Goal: Task Accomplishment & Management: Manage account settings

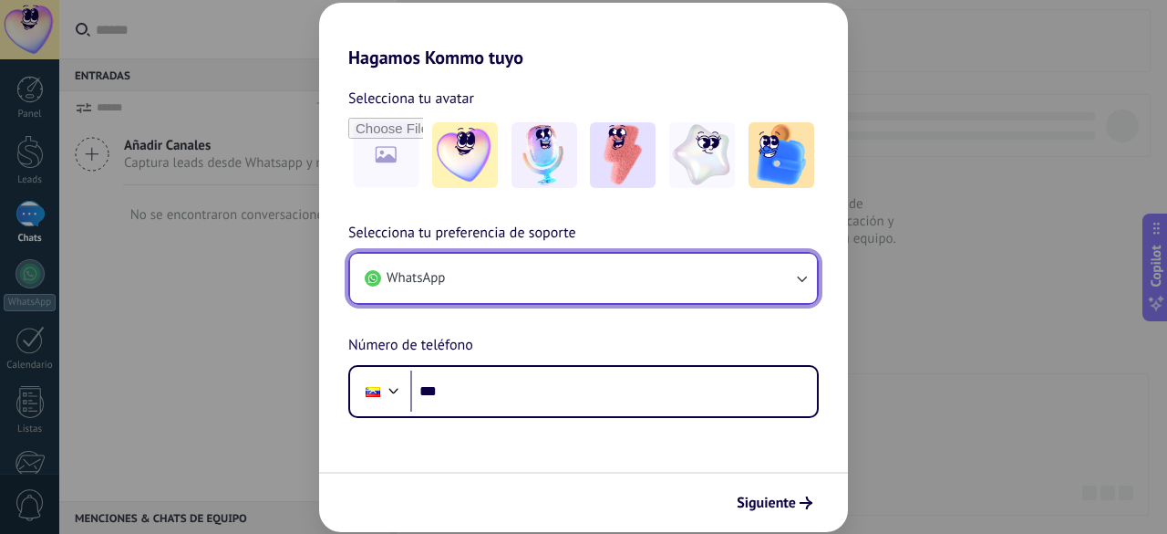
click at [611, 286] on button "WhatsApp" at bounding box center [583, 278] width 467 height 49
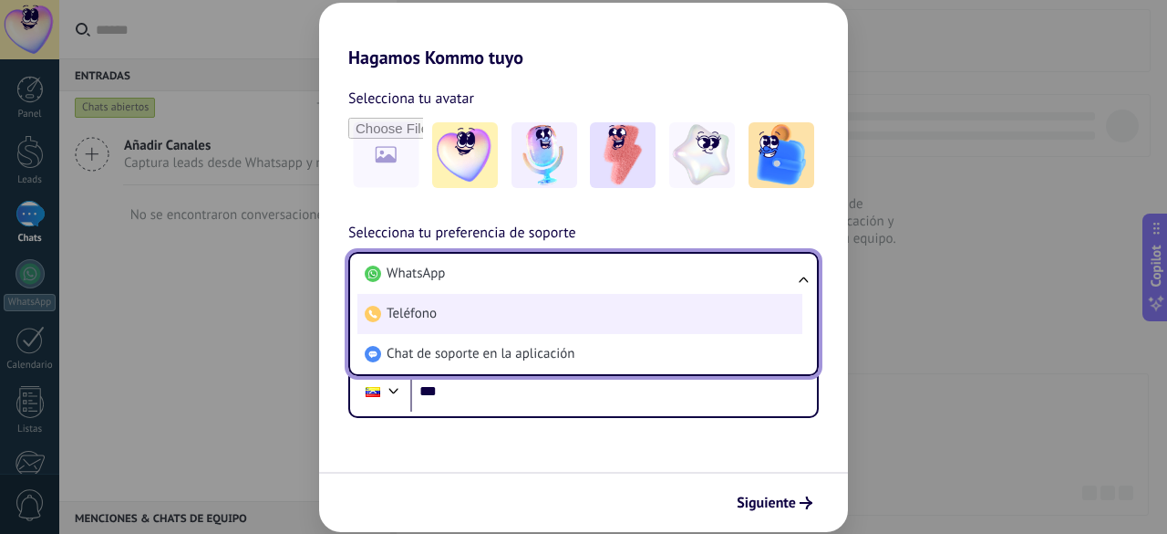
click at [542, 321] on li "Teléfono" at bounding box center [580, 314] width 445 height 40
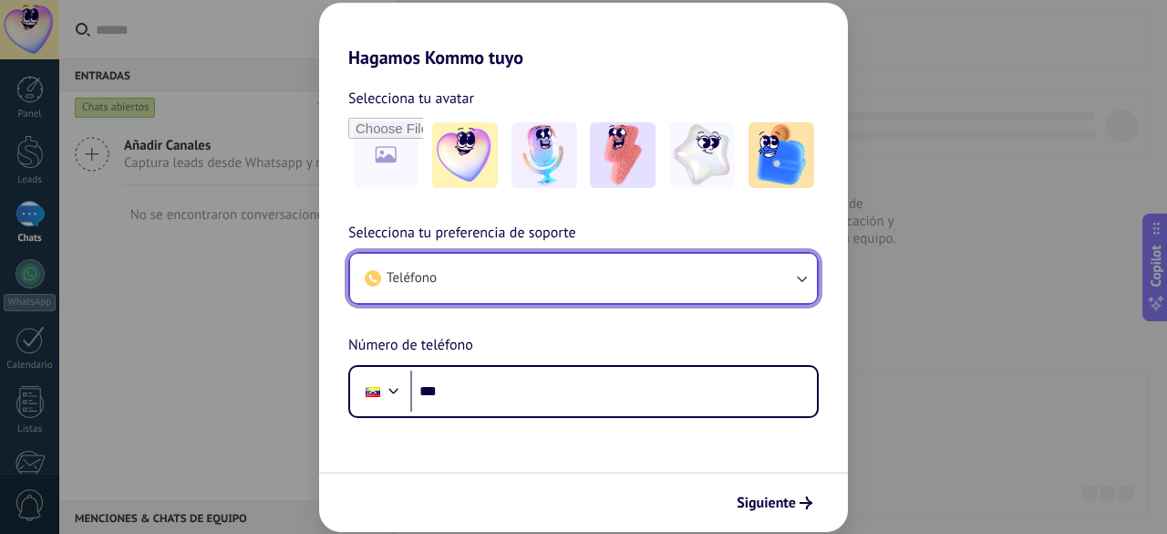
click at [585, 287] on button "Teléfono" at bounding box center [583, 278] width 467 height 49
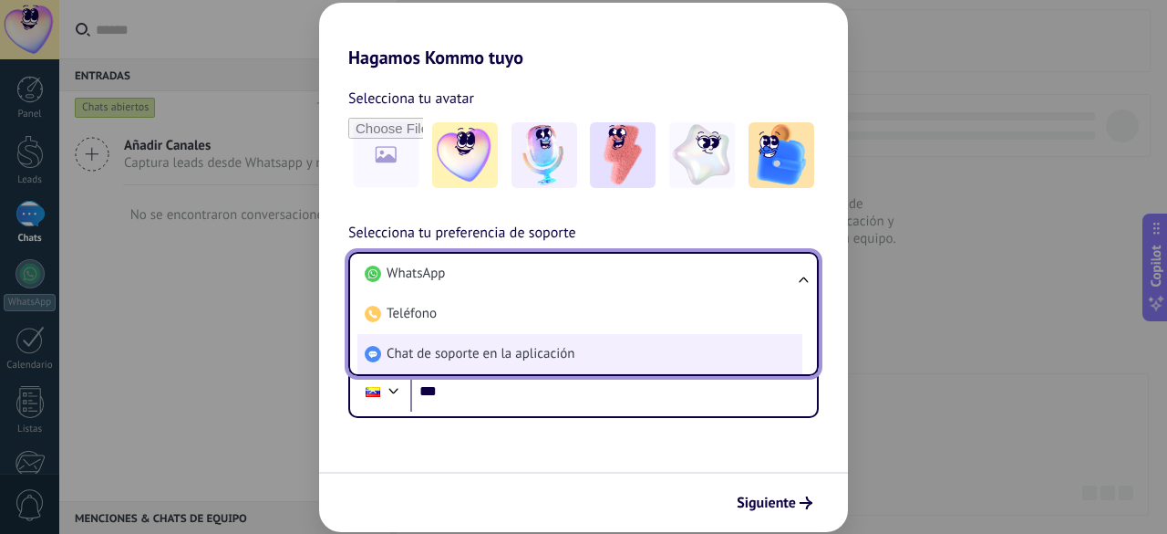
click at [577, 350] on li "Chat de soporte en la aplicación" at bounding box center [580, 354] width 445 height 40
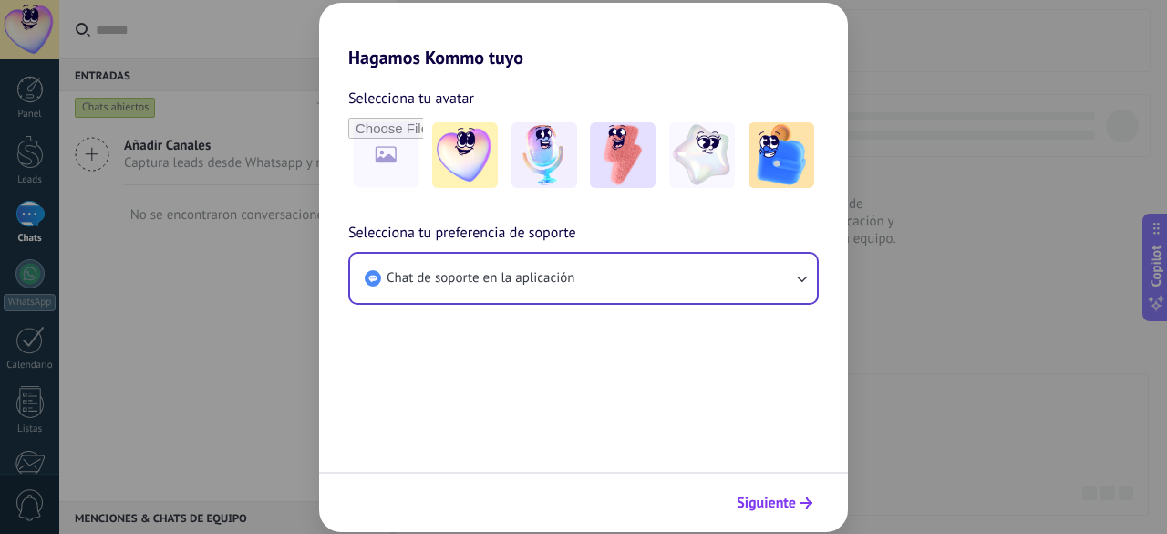
click at [763, 496] on span "Siguiente" at bounding box center [766, 502] width 59 height 13
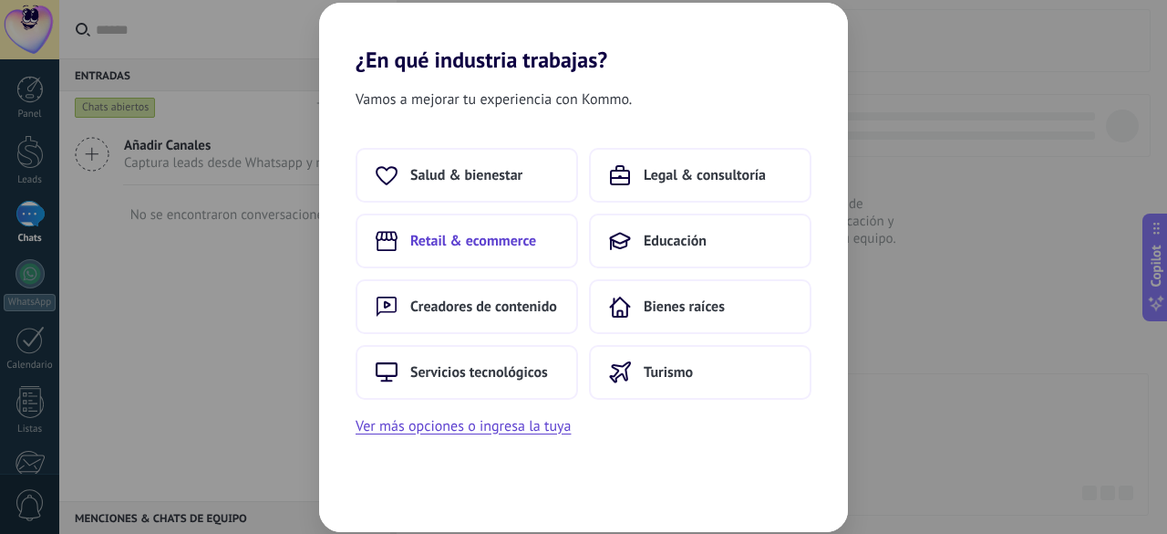
click at [474, 240] on span "Retail & ecommerce" at bounding box center [473, 241] width 126 height 18
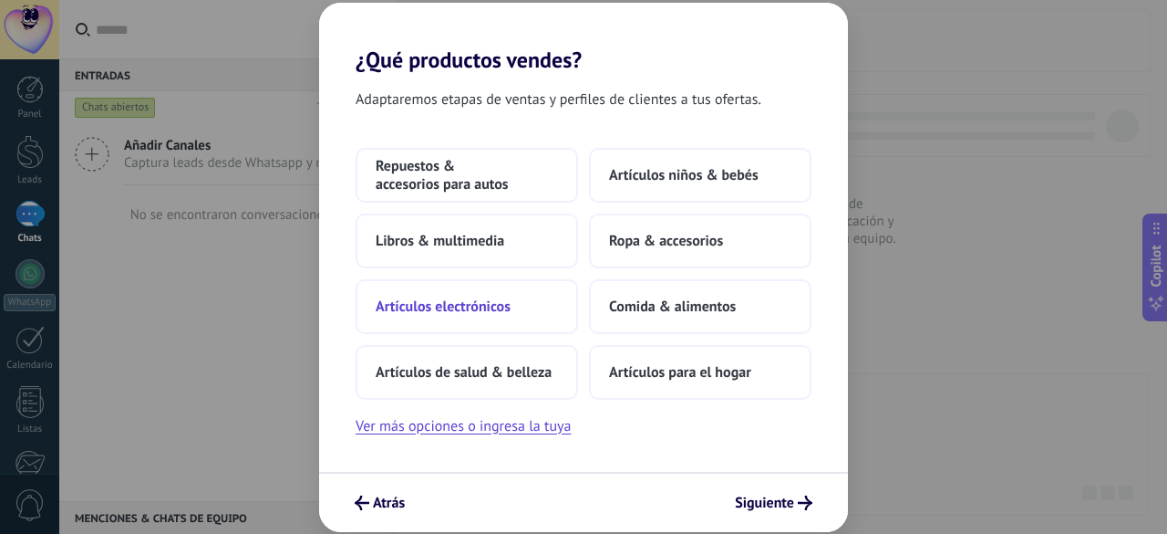
click at [504, 304] on span "Artículos electrónicos" at bounding box center [443, 306] width 135 height 18
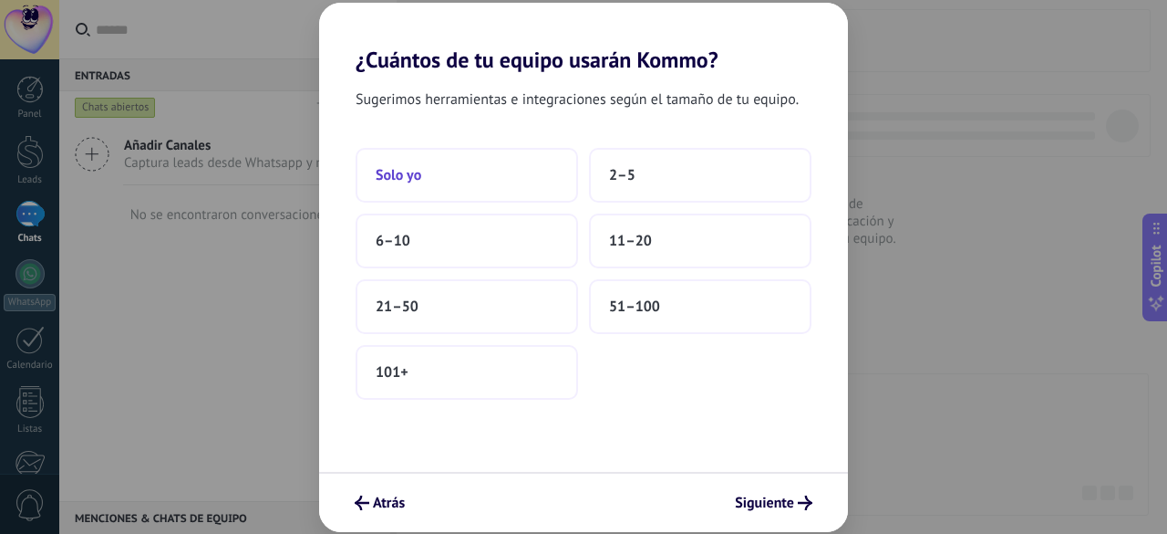
click at [480, 177] on button "Solo yo" at bounding box center [467, 175] width 223 height 55
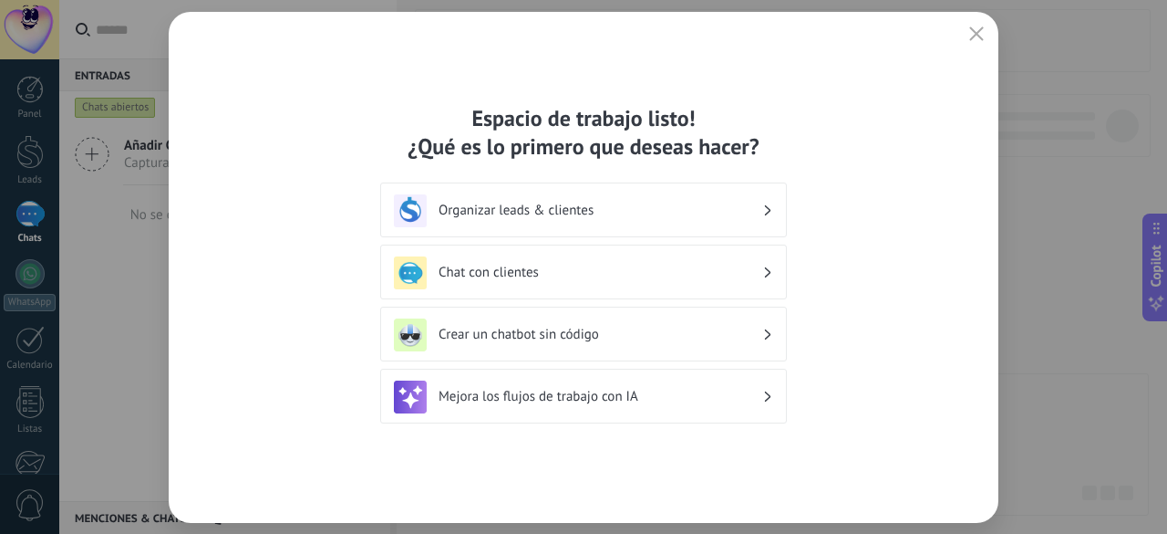
click at [750, 189] on div "Organizar leads & clientes" at bounding box center [583, 209] width 407 height 55
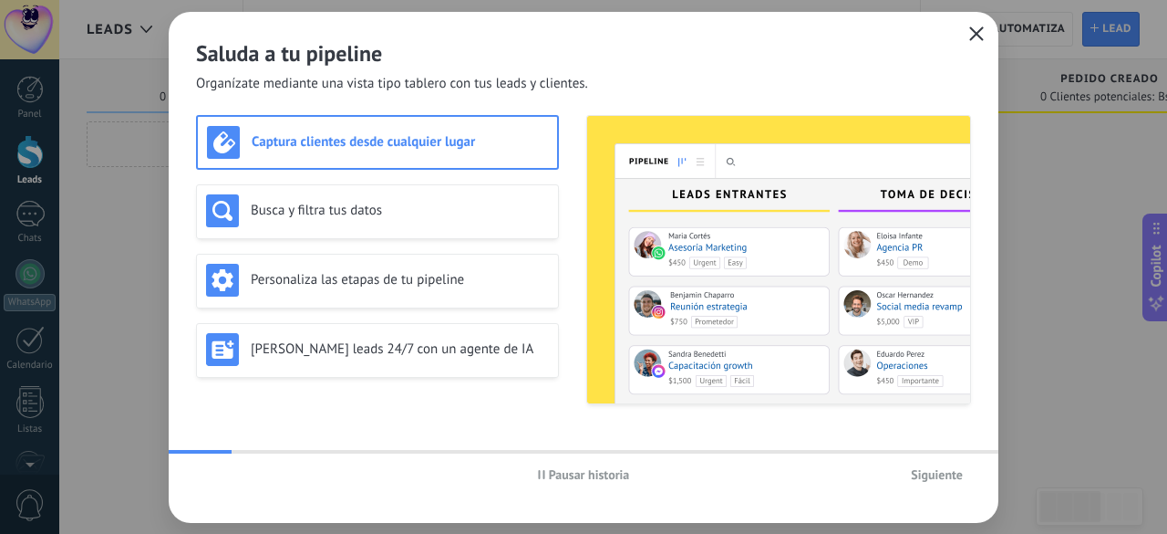
click at [978, 28] on icon "button" at bounding box center [977, 33] width 15 height 15
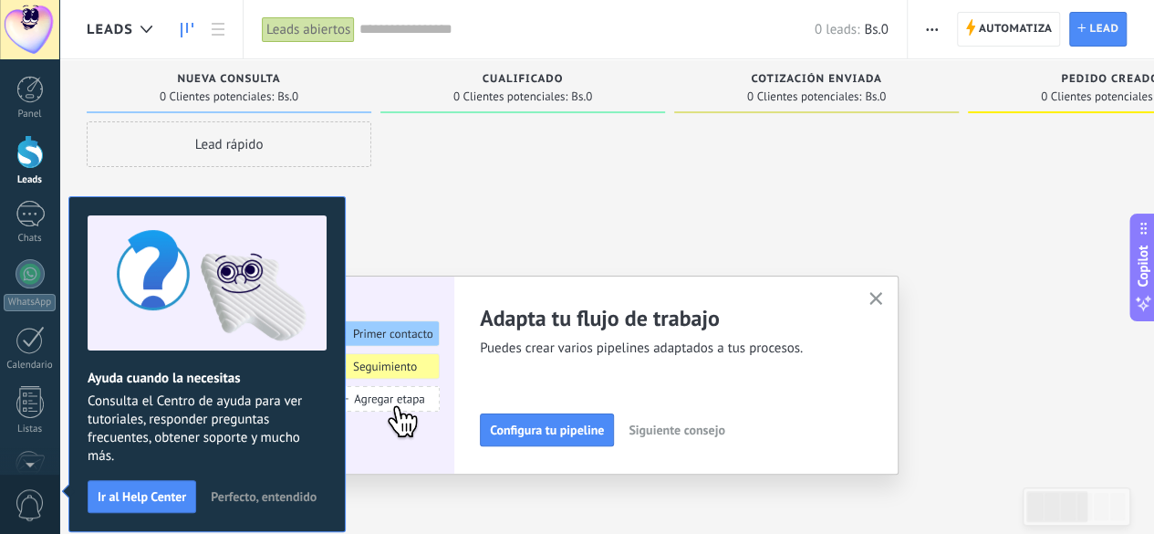
click at [303, 490] on span "Perfecto, entendido" at bounding box center [264, 496] width 106 height 13
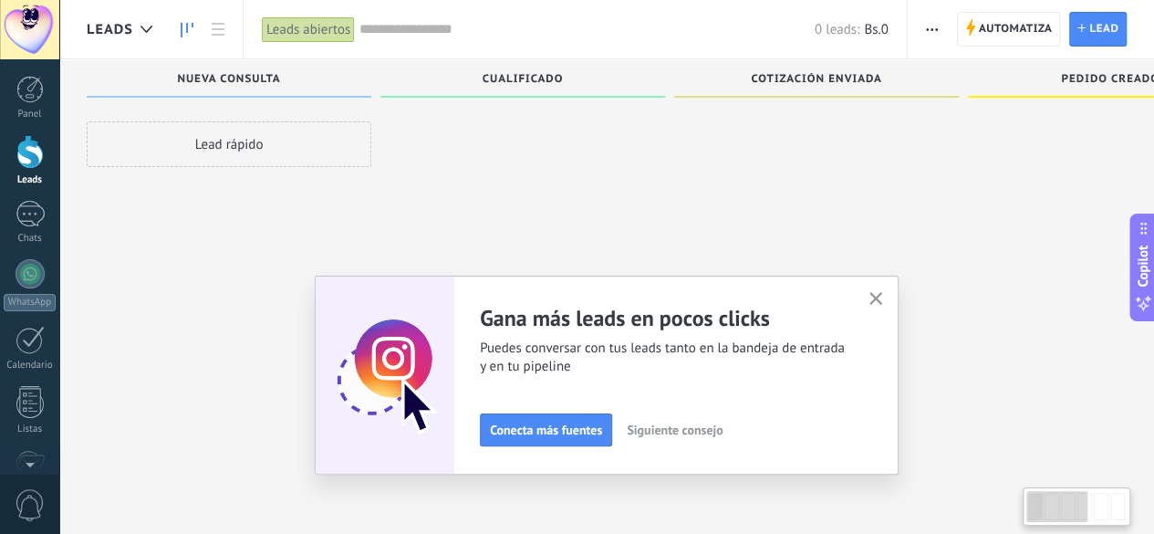
scroll to position [29, 0]
click at [37, 10] on div at bounding box center [29, 29] width 59 height 59
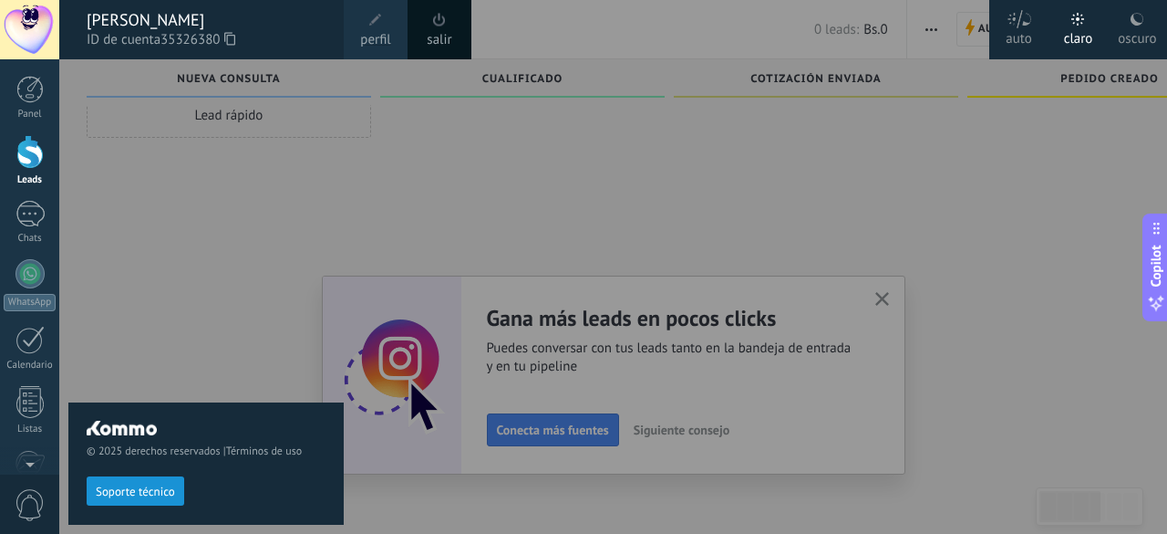
click at [373, 30] on span "perfil" at bounding box center [375, 40] width 30 height 20
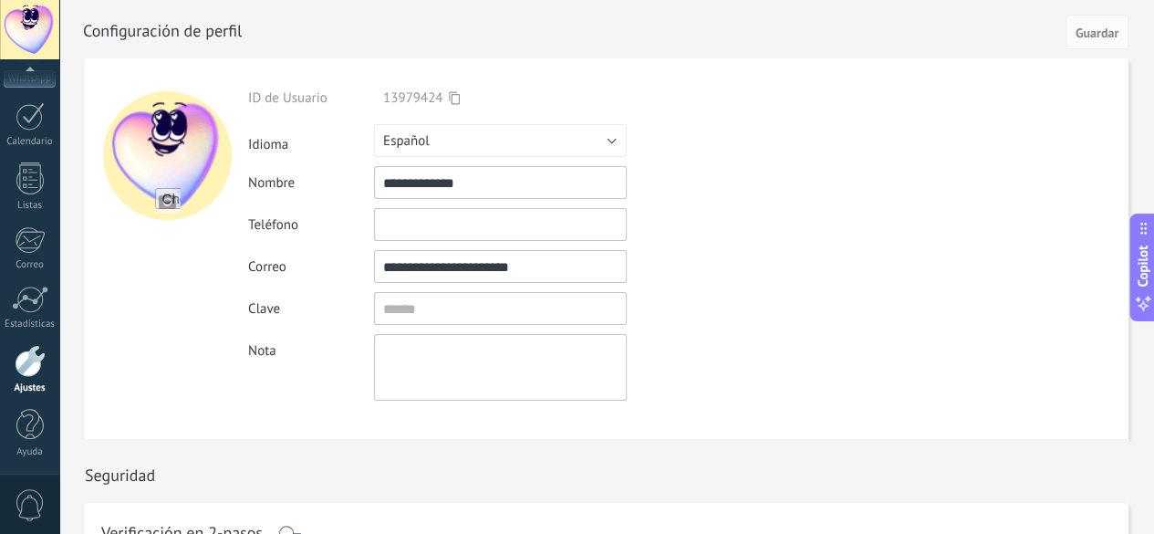
click at [491, 185] on input "**********" at bounding box center [500, 182] width 253 height 33
type input "*"
type input "**********"
click at [1087, 28] on span "Guardar" at bounding box center [1096, 32] width 43 height 13
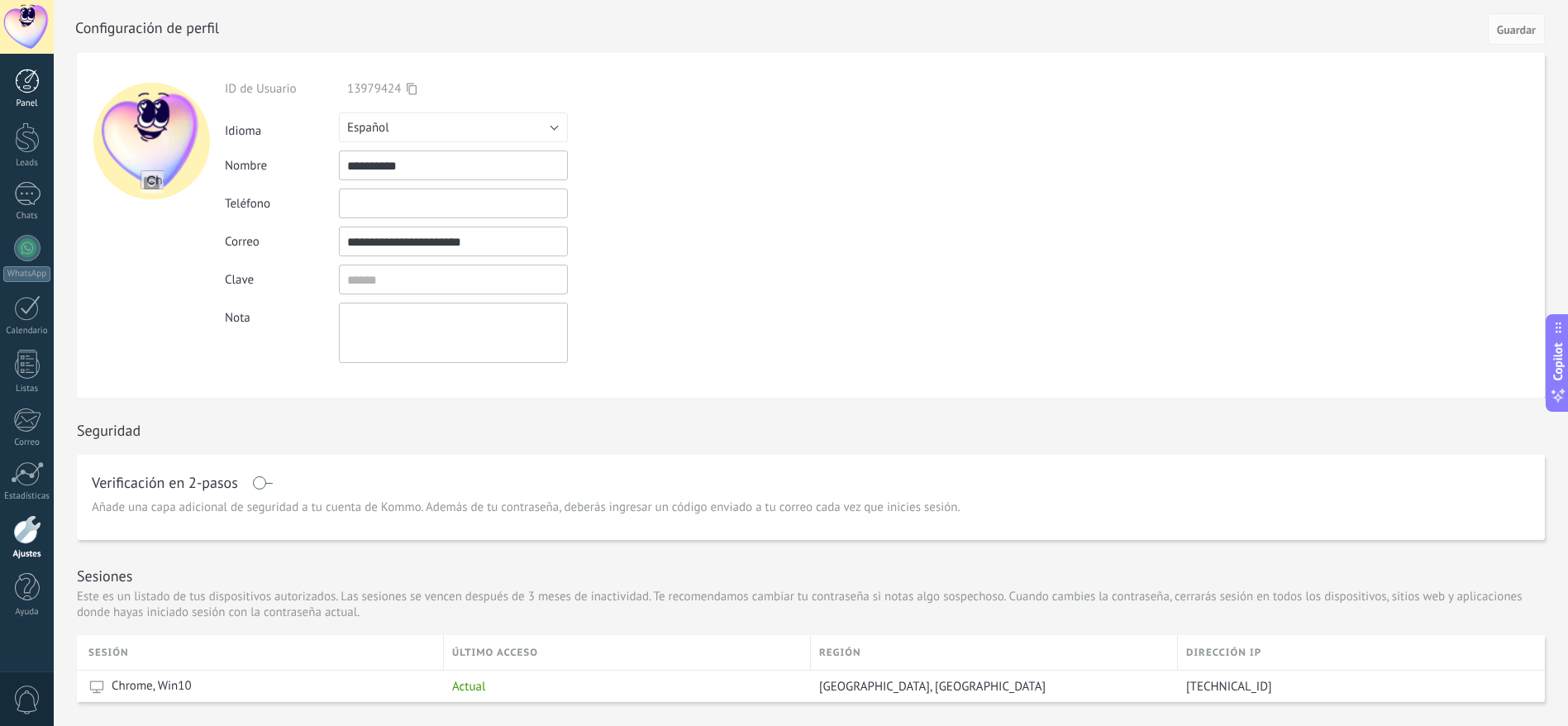
drag, startPoint x: 850, startPoint y: 0, endPoint x: 6, endPoint y: 79, distance: 847.7
click at [6, 79] on link "Panel" at bounding box center [26, 89] width 53 height 41
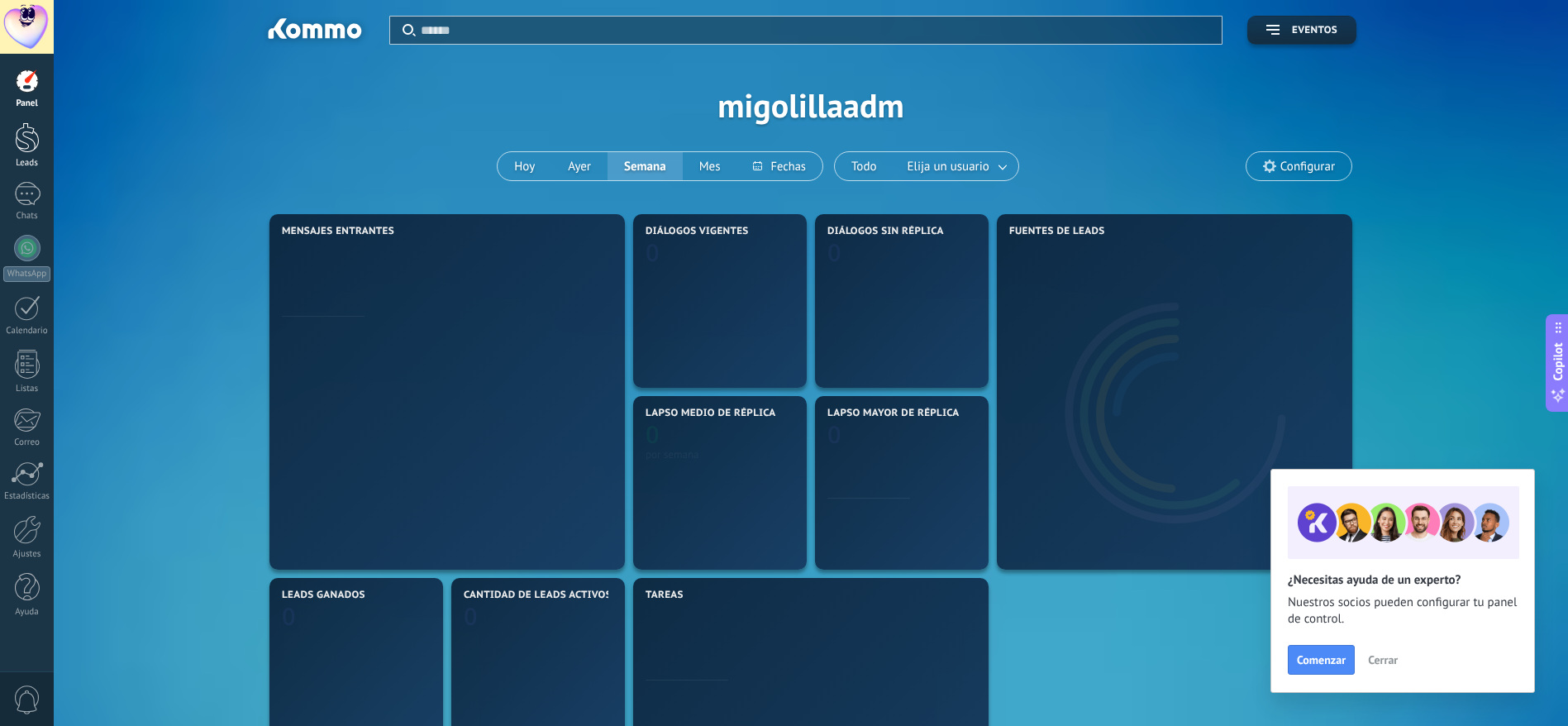
click at [20, 136] on div at bounding box center [26, 138] width 24 height 31
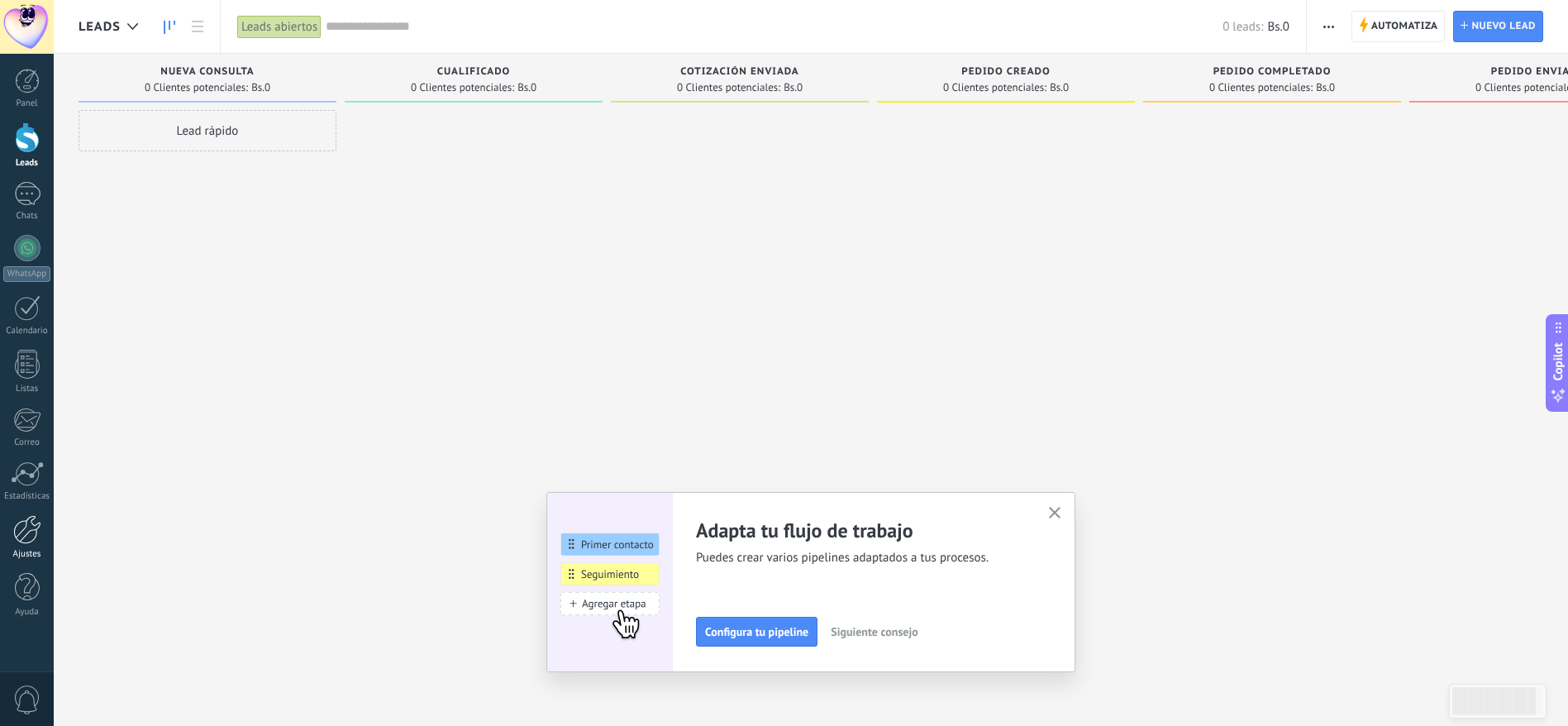
click at [31, 483] on div "Ajustes" at bounding box center [27, 555] width 48 height 11
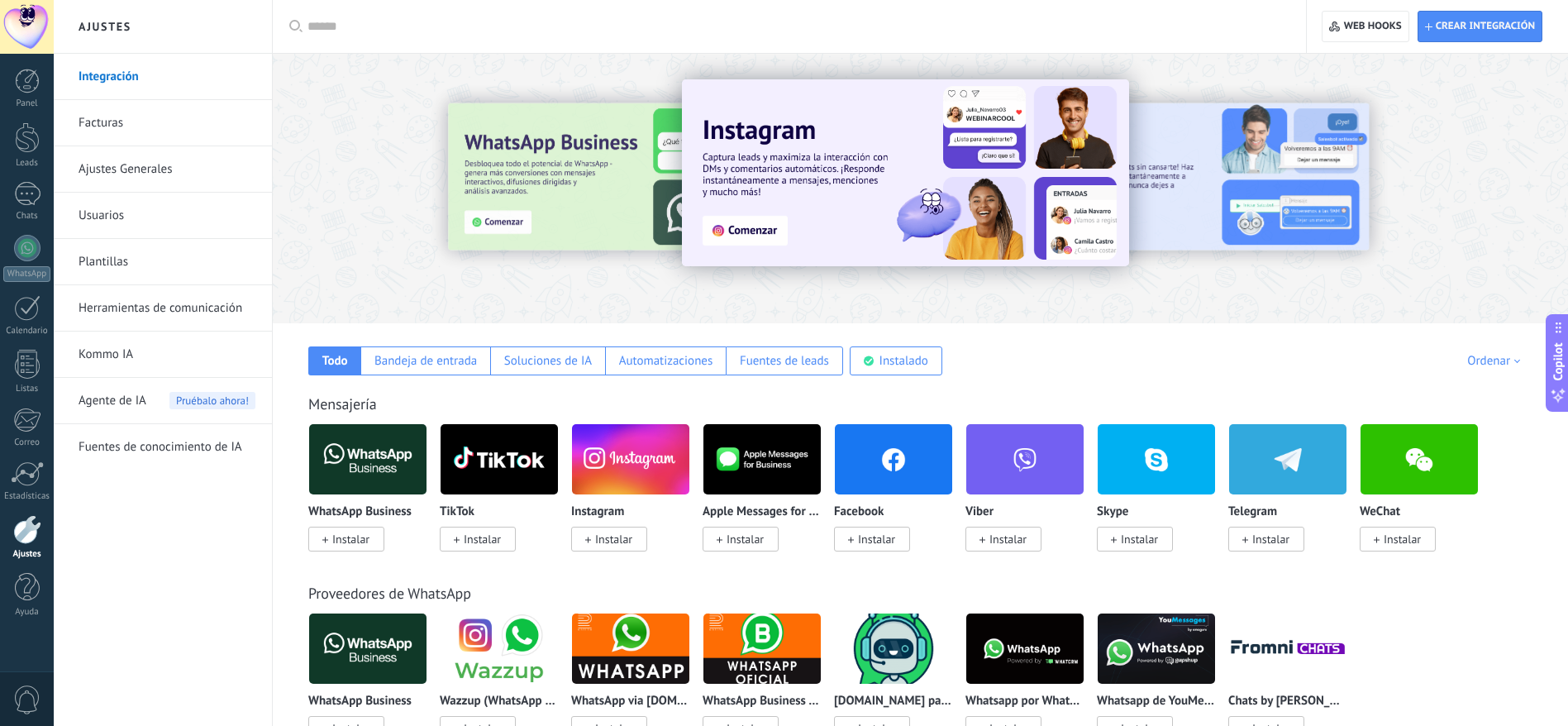
click at [475, 483] on span "Instalar" at bounding box center [482, 538] width 37 height 15
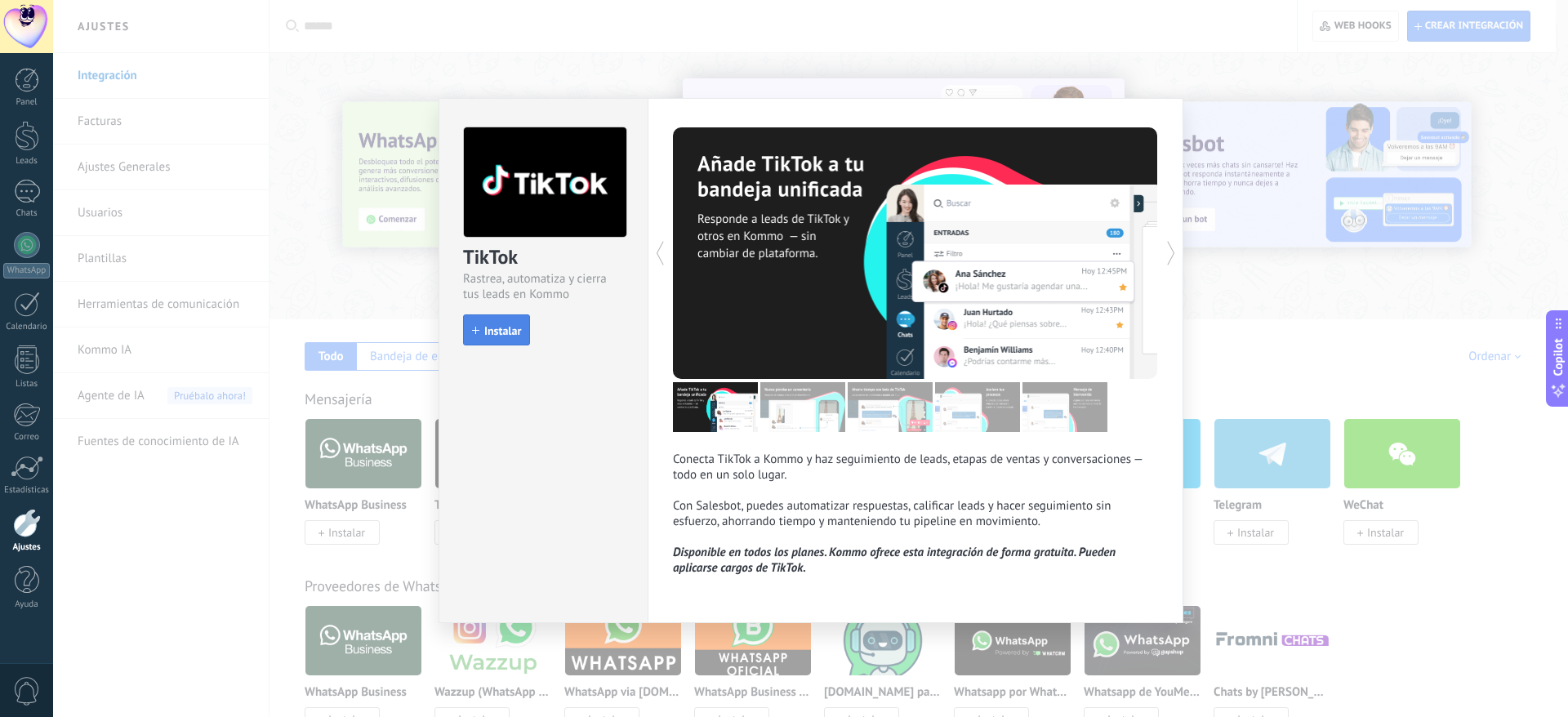
click at [506, 333] on span "Instalar" at bounding box center [502, 330] width 37 height 12
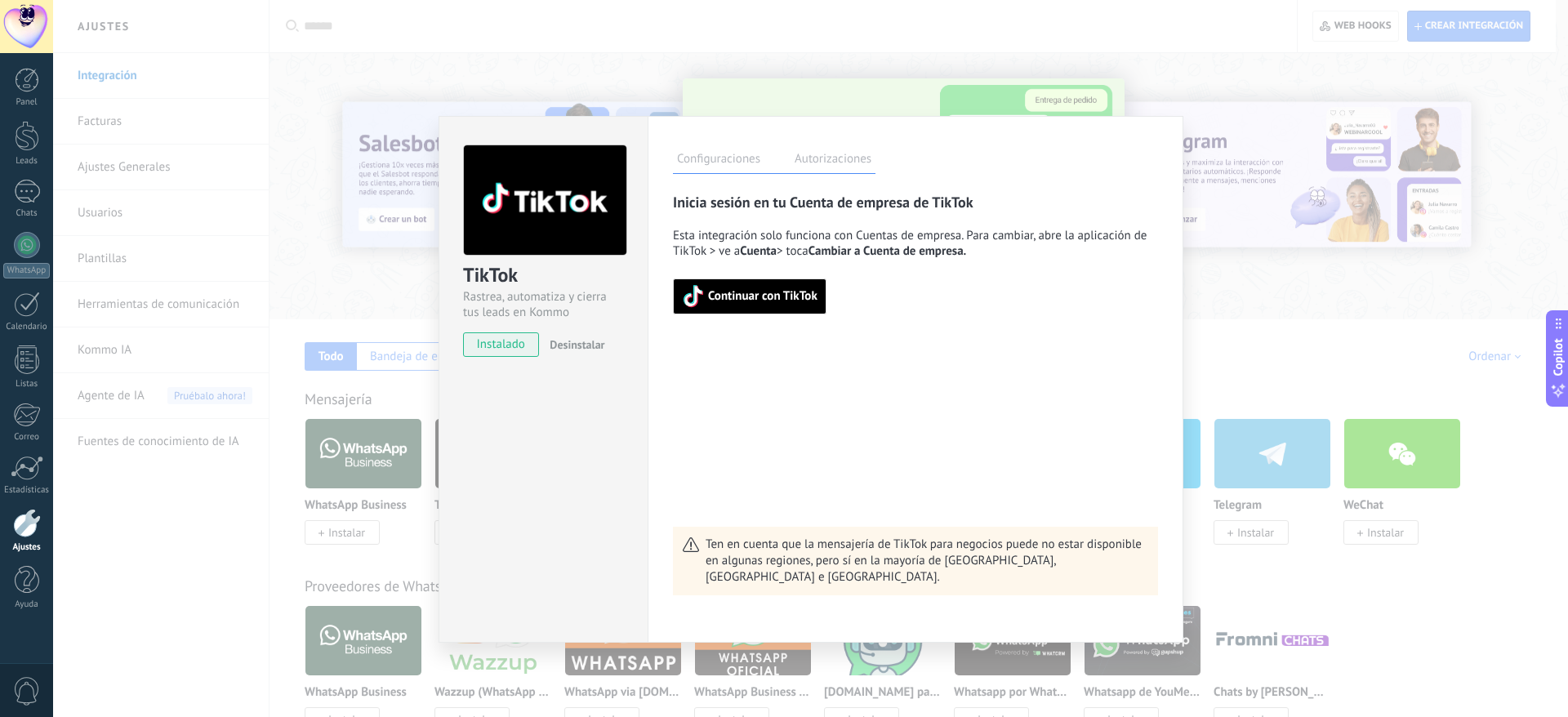
click at [767, 299] on span "Continuar con TikTok" at bounding box center [763, 296] width 109 height 12
